Goal: Transaction & Acquisition: Purchase product/service

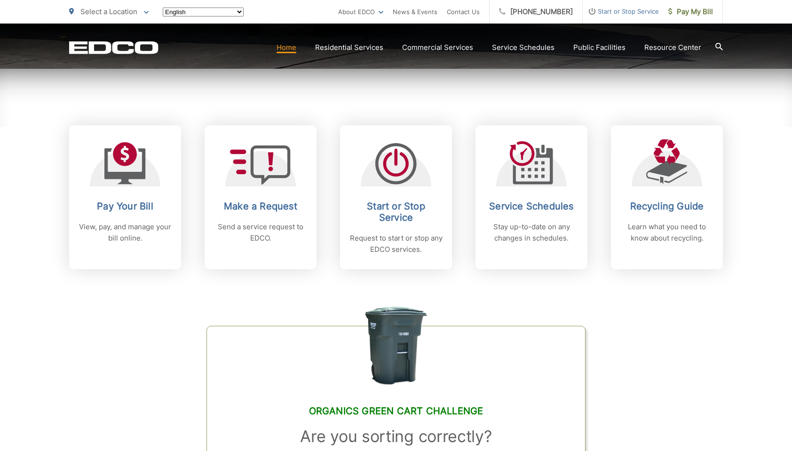
scroll to position [329, 0]
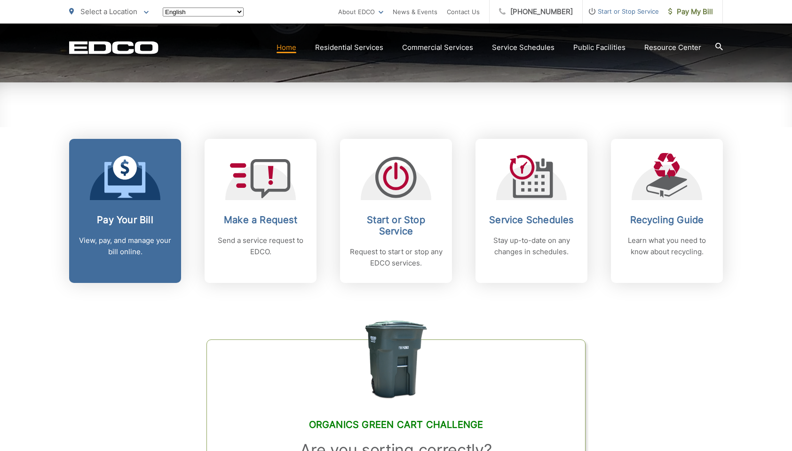
click at [129, 207] on link "Pay Your Bill View, pay, and manage your bill online." at bounding box center [125, 211] width 112 height 144
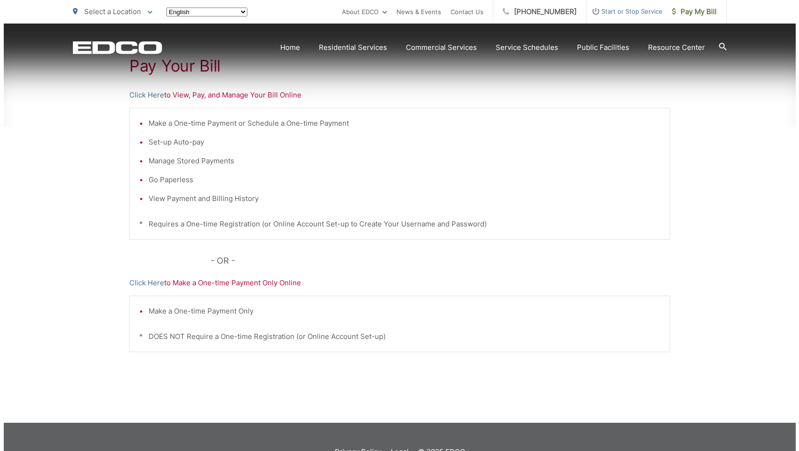
scroll to position [217, 0]
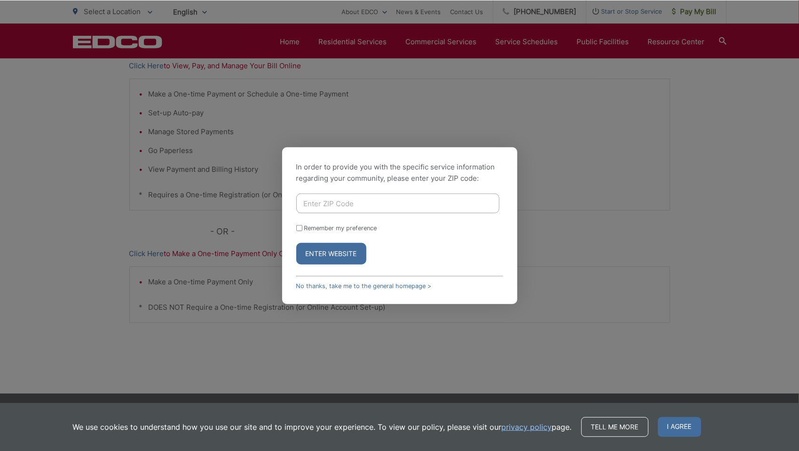
click at [360, 203] on input "Enter ZIP Code" at bounding box center [397, 203] width 203 height 20
type input "92020"
click at [300, 229] on input "Remember my preference" at bounding box center [299, 228] width 6 height 6
checkbox input "true"
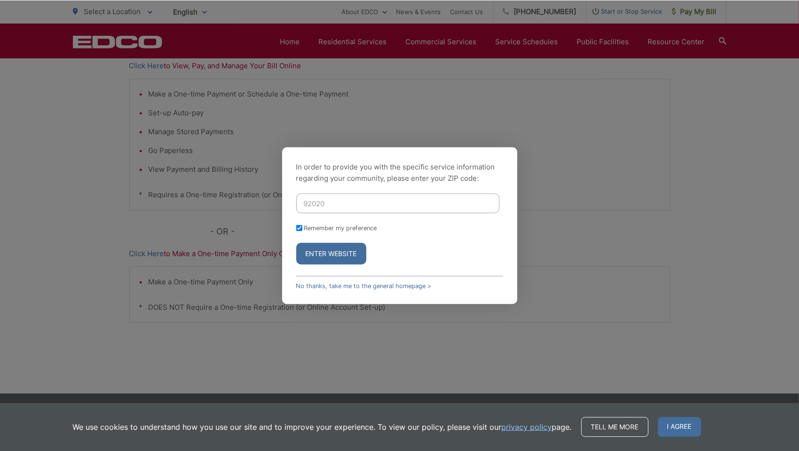
click at [323, 252] on button "Enter Website" at bounding box center [331, 254] width 70 height 22
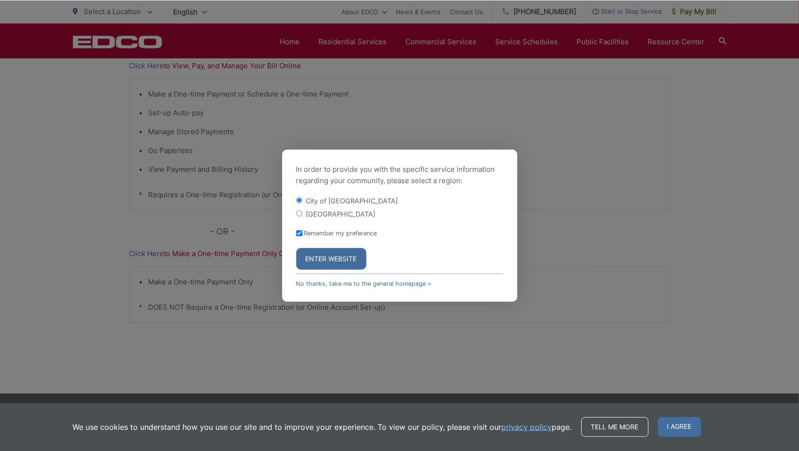
click at [326, 260] on button "Enter Website" at bounding box center [331, 259] width 70 height 22
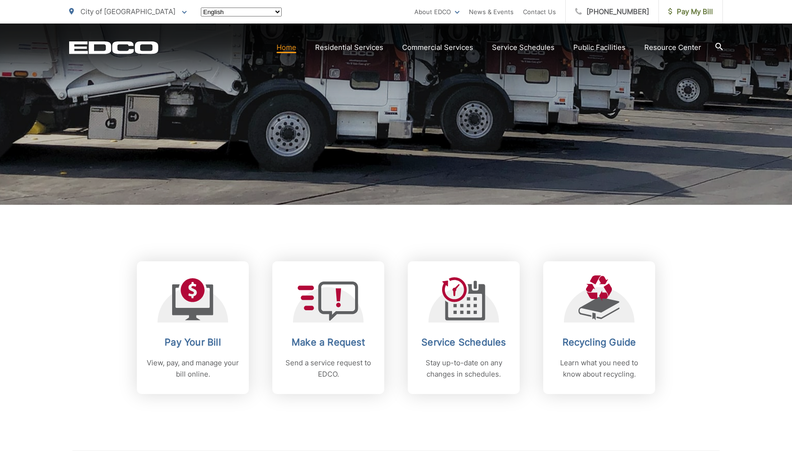
scroll to position [235, 0]
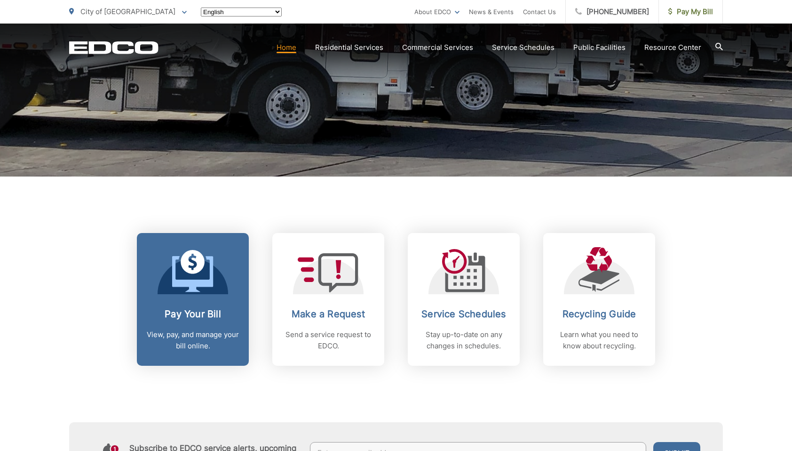
click at [181, 288] on icon at bounding box center [192, 271] width 41 height 42
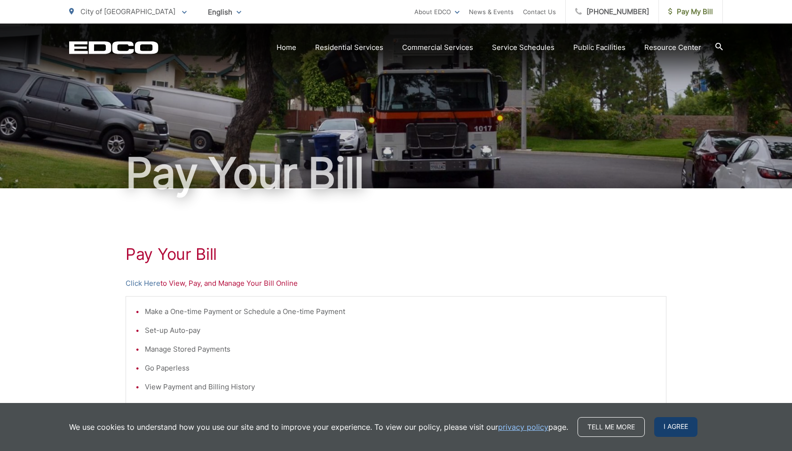
click at [670, 425] on span "I agree" at bounding box center [675, 427] width 43 height 20
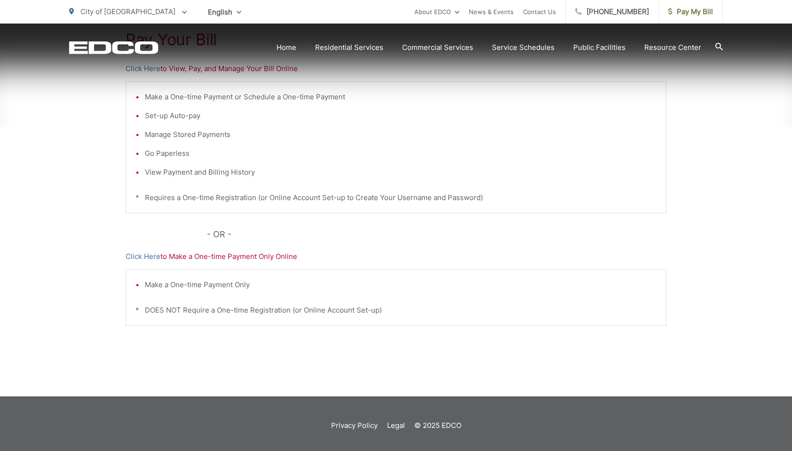
scroll to position [217, 0]
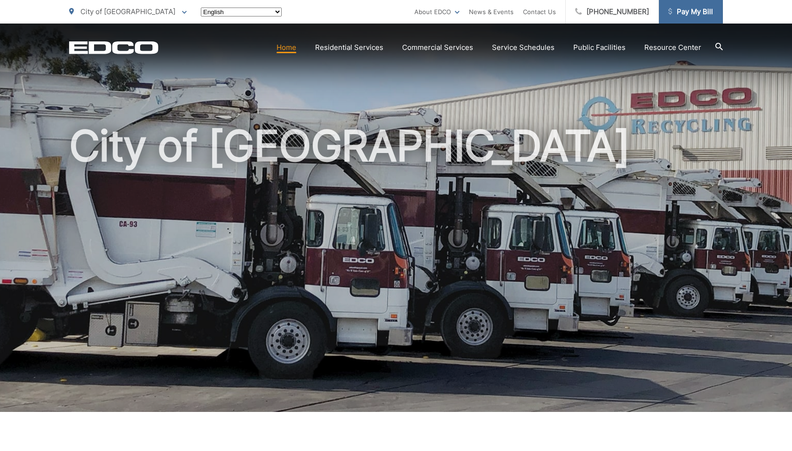
click at [694, 13] on span "Pay My Bill" at bounding box center [691, 11] width 45 height 11
click at [697, 15] on span "Pay My Bill" at bounding box center [691, 11] width 45 height 11
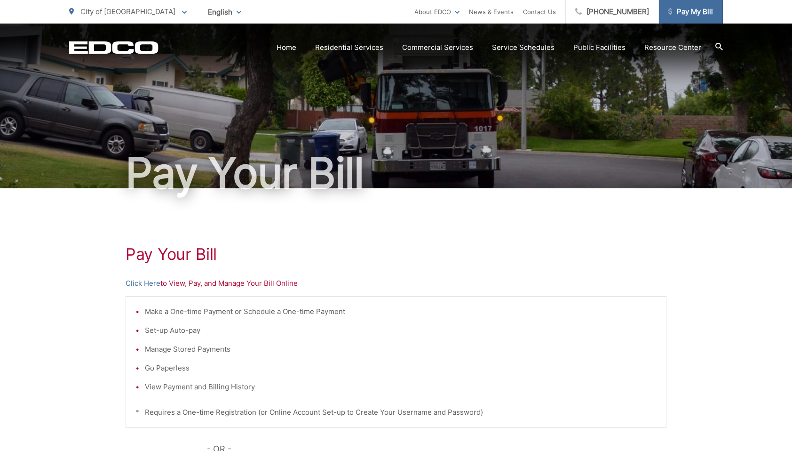
click at [701, 12] on span "Pay My Bill" at bounding box center [691, 11] width 45 height 11
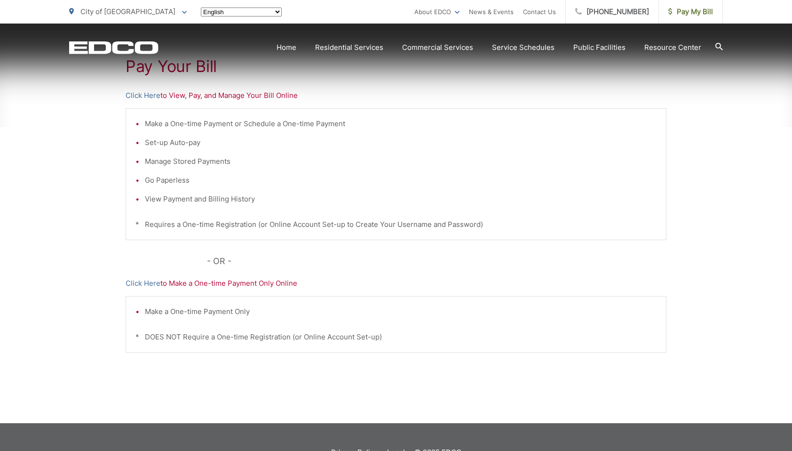
scroll to position [188, 0]
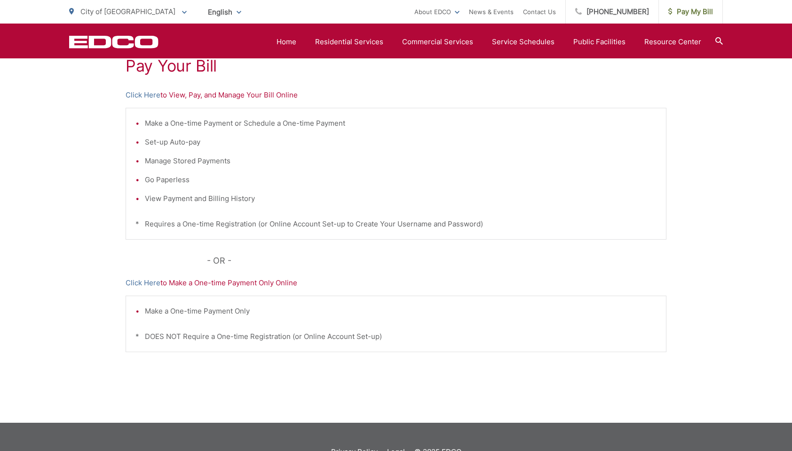
click at [238, 282] on p "Click Here to Make a One-time Payment Only Online" at bounding box center [396, 282] width 541 height 11
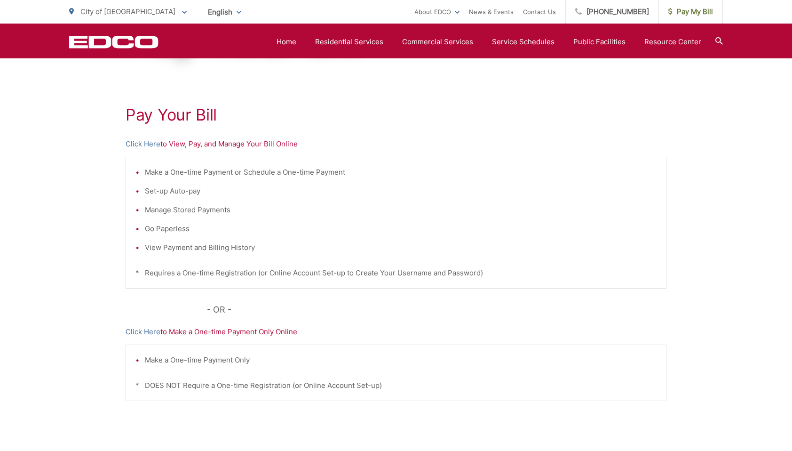
scroll to position [123, 0]
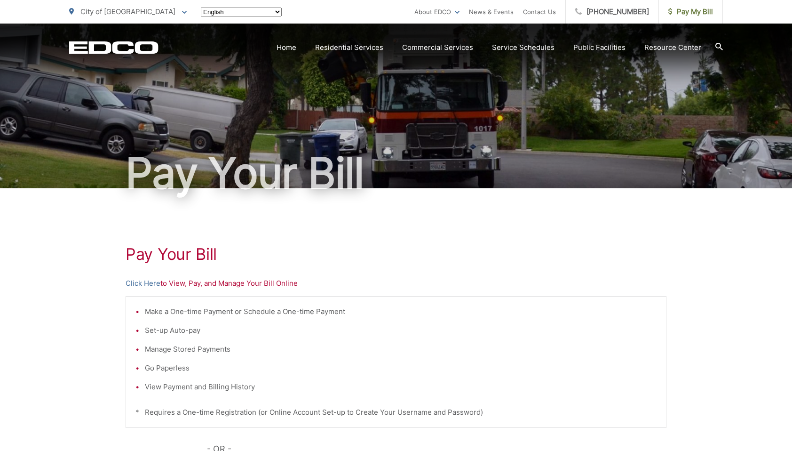
scroll to position [123, 0]
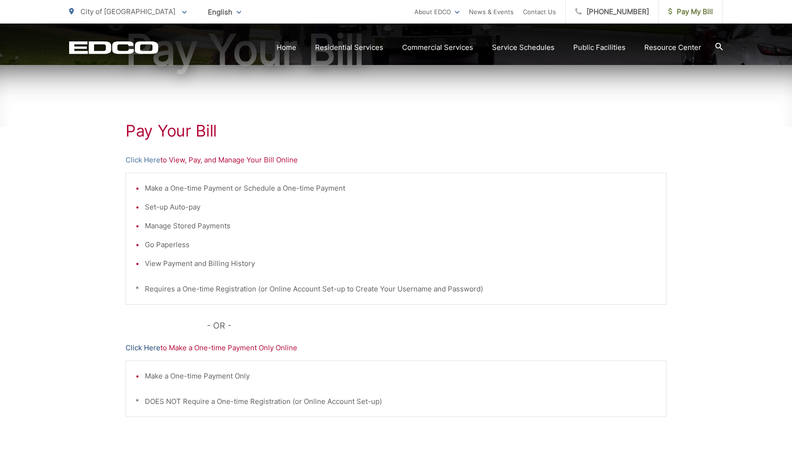
click at [150, 345] on link "Click Here" at bounding box center [143, 347] width 35 height 11
